Goal: Task Accomplishment & Management: Manage account settings

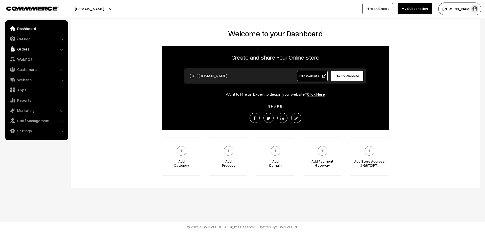
click at [19, 48] on link "Orders" at bounding box center [36, 48] width 60 height 9
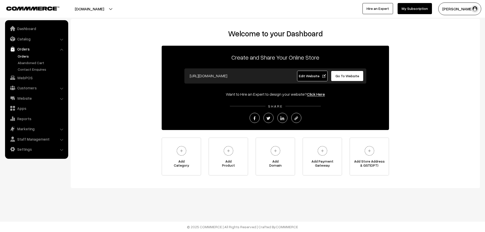
click at [21, 57] on link "Orders" at bounding box center [41, 56] width 50 height 5
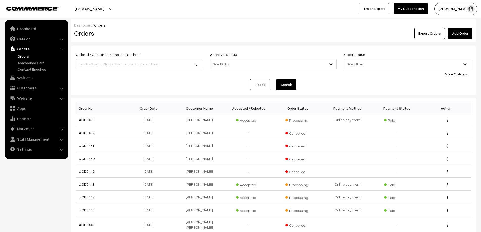
click at [18, 57] on link "Orders" at bounding box center [41, 56] width 50 height 5
